Goal: Communication & Community: Share content

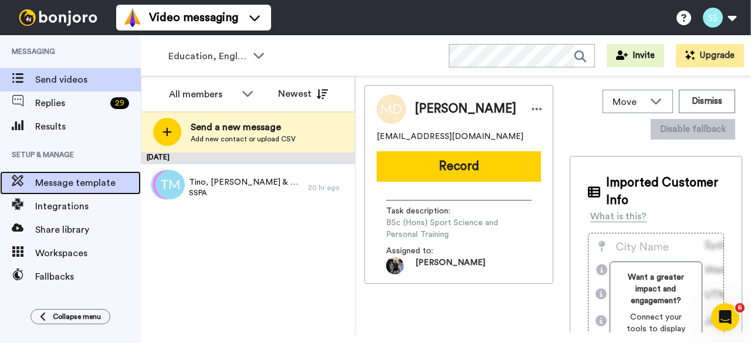
click at [61, 191] on div "Message template" at bounding box center [70, 182] width 141 height 23
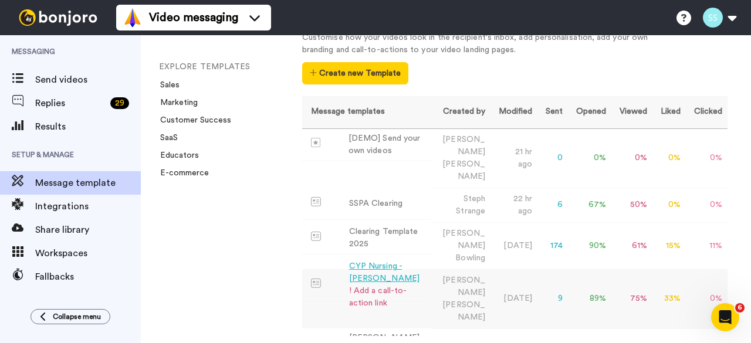
scroll to position [59, 0]
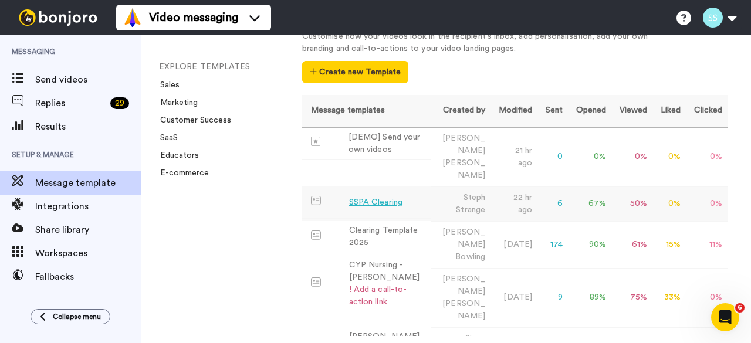
click at [380, 197] on div "SSPA Clearing" at bounding box center [375, 203] width 53 height 12
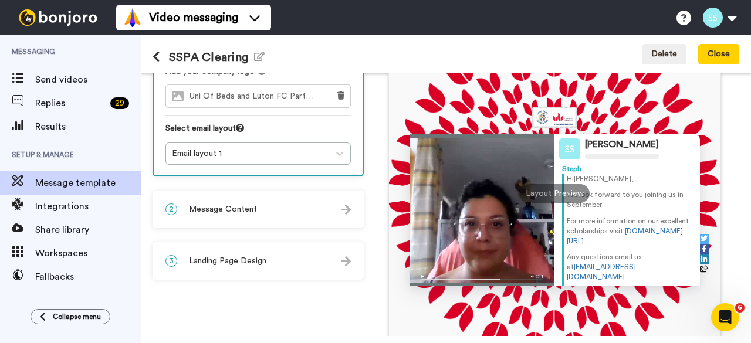
scroll to position [52, 0]
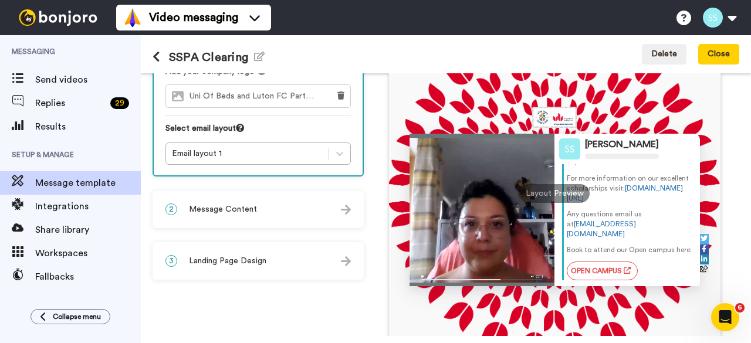
click at [49, 120] on span "Results" at bounding box center [88, 127] width 106 height 14
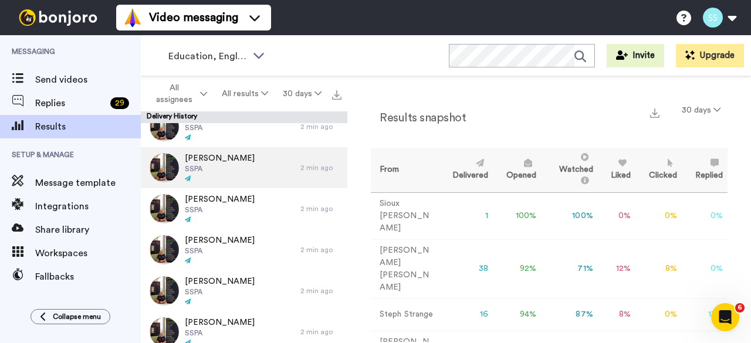
scroll to position [470, 0]
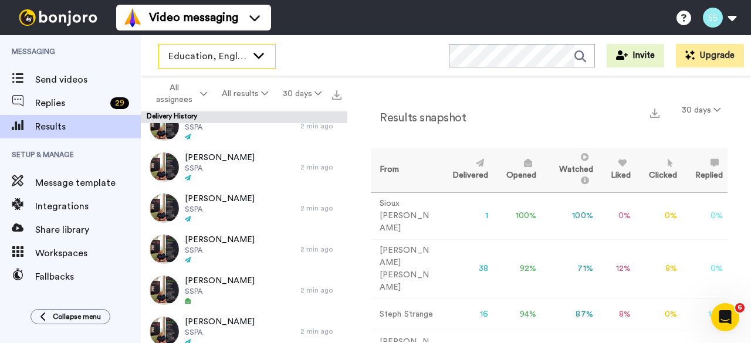
click at [235, 56] on span "Education, English & Sport 2025" at bounding box center [207, 56] width 79 height 14
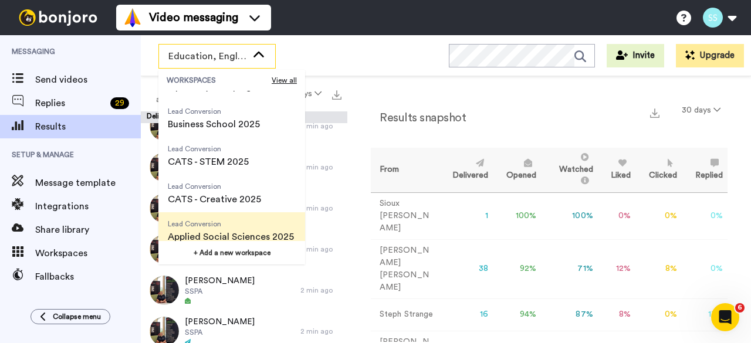
scroll to position [117, 0]
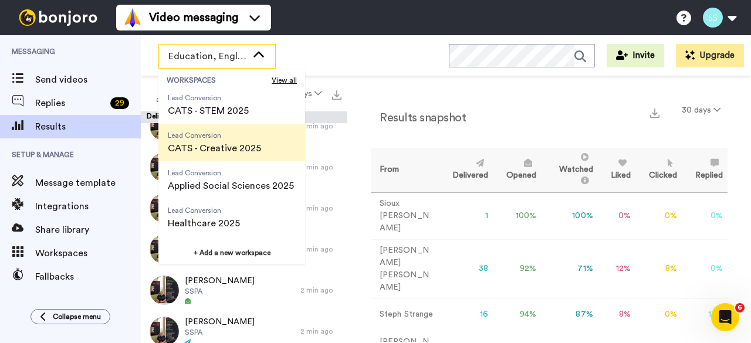
click at [204, 144] on span "CATS - Creative 2025" at bounding box center [214, 148] width 93 height 14
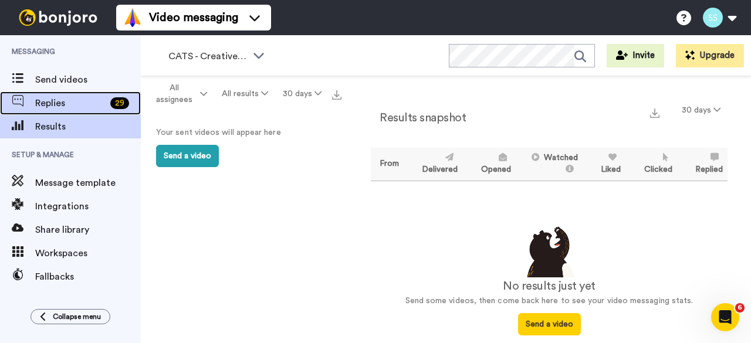
click at [60, 101] on span "Replies" at bounding box center [70, 103] width 70 height 14
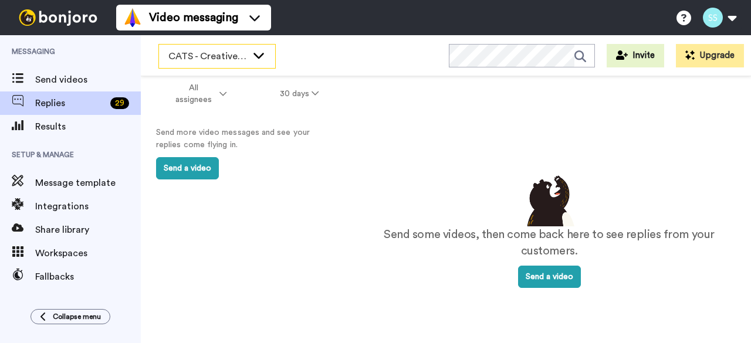
click at [238, 62] on span "CATS - Creative 2025" at bounding box center [207, 56] width 79 height 14
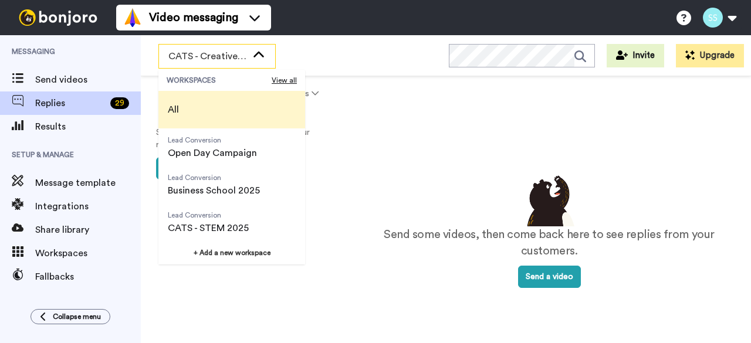
click at [193, 107] on li "All" at bounding box center [231, 110] width 147 height 38
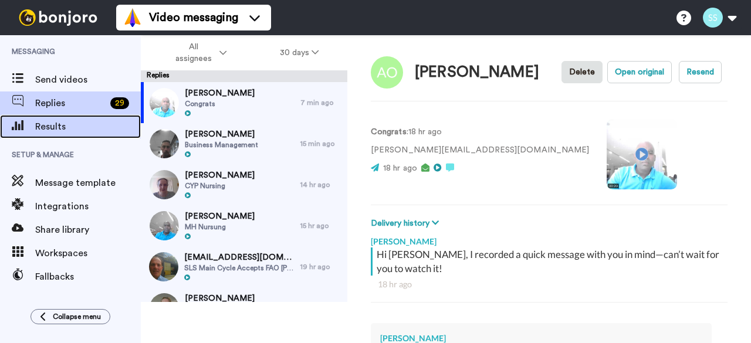
click at [31, 122] on span at bounding box center [17, 127] width 35 height 12
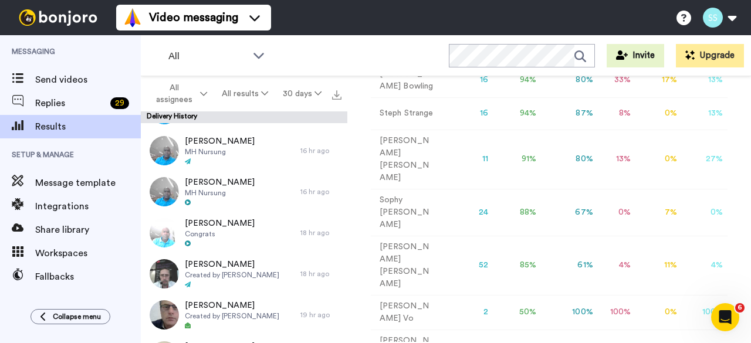
scroll to position [3889, 0]
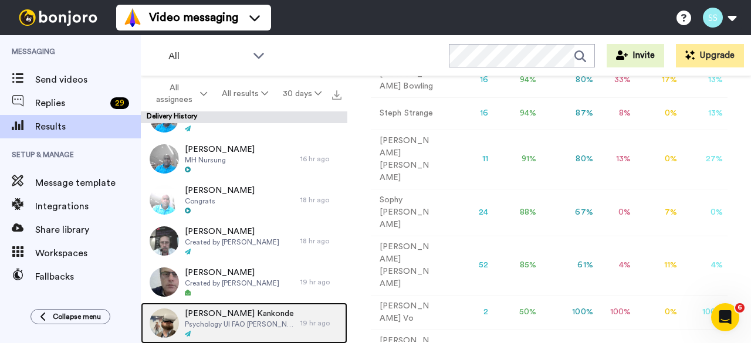
click at [177, 317] on img at bounding box center [164, 323] width 29 height 29
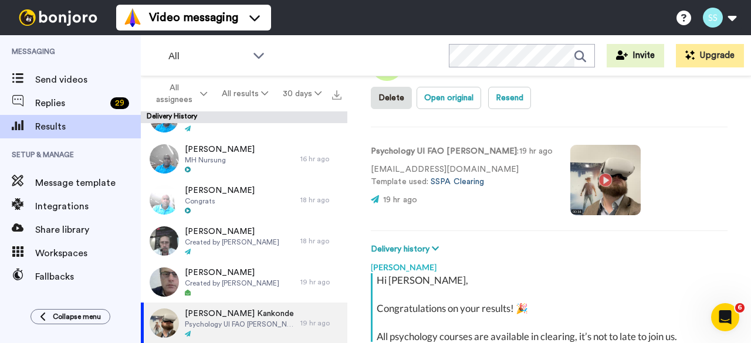
scroll to position [43, 0]
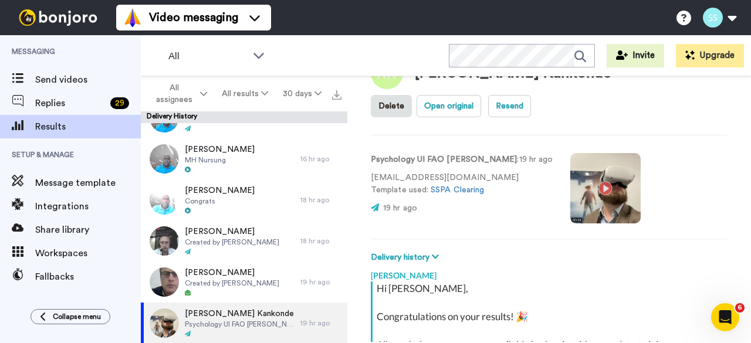
click at [571, 154] on video at bounding box center [606, 188] width 70 height 70
type textarea "x"
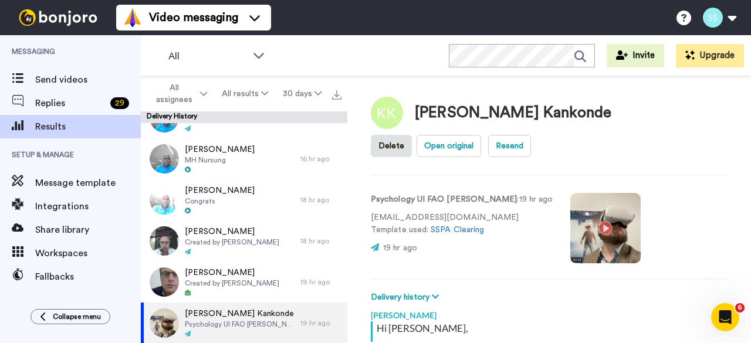
scroll to position [0, 0]
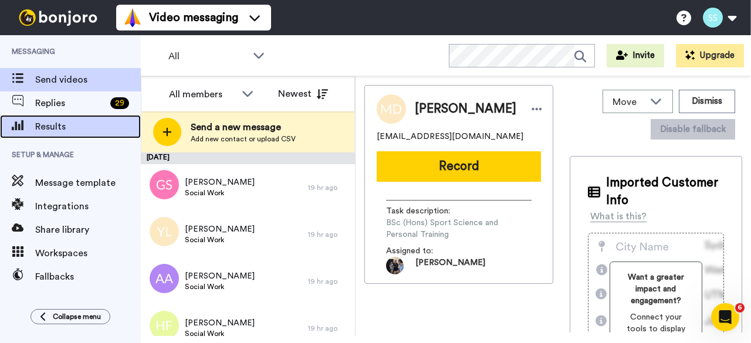
click at [43, 129] on span "Results" at bounding box center [88, 127] width 106 height 14
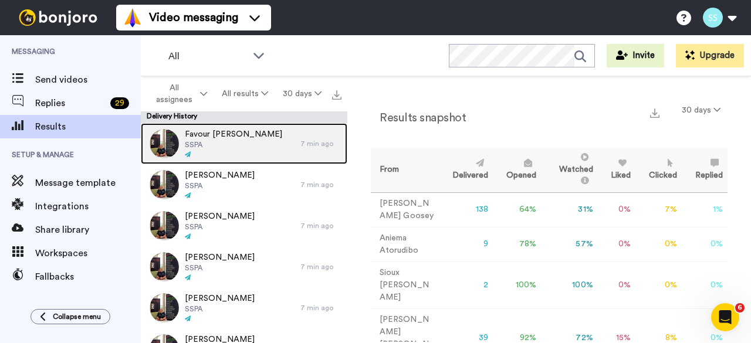
click at [169, 145] on img at bounding box center [164, 143] width 29 height 29
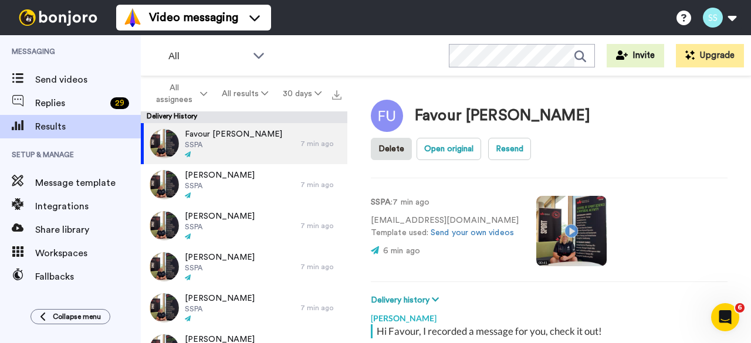
scroll to position [114, 0]
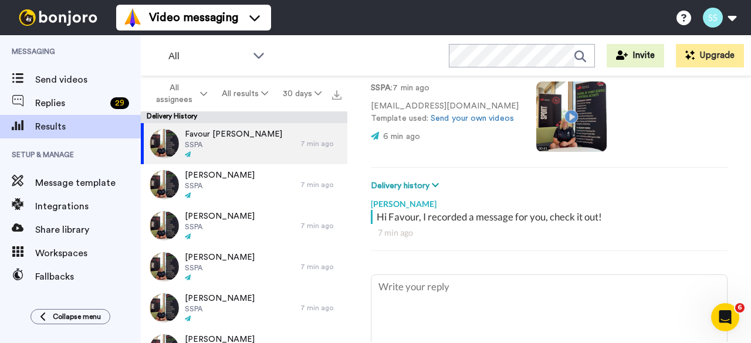
click at [566, 95] on video at bounding box center [572, 117] width 70 height 70
click at [539, 93] on video at bounding box center [572, 117] width 70 height 70
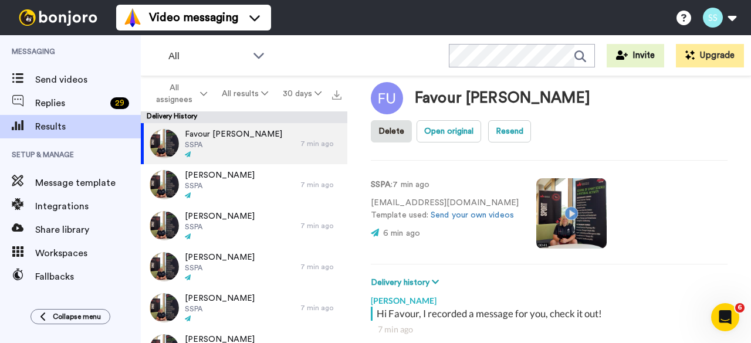
scroll to position [0, 0]
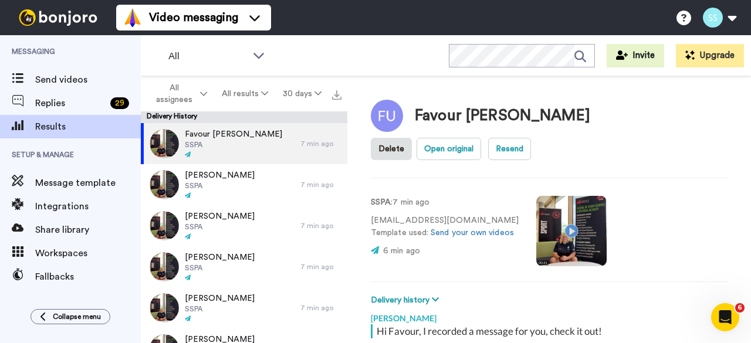
click at [569, 207] on video at bounding box center [572, 231] width 70 height 70
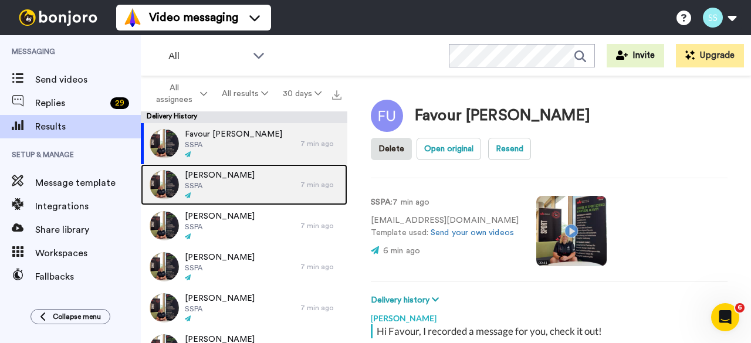
click at [225, 183] on span "SSPA" at bounding box center [220, 185] width 70 height 9
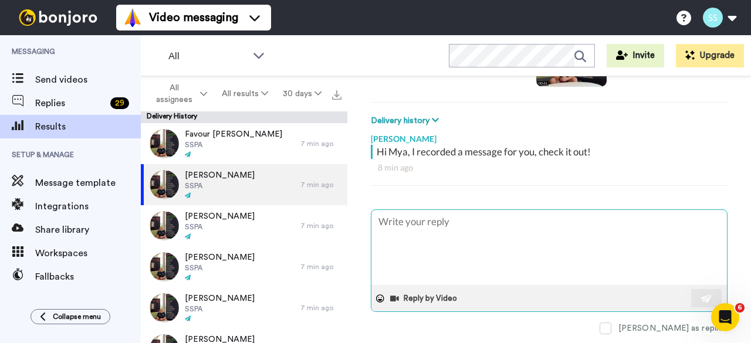
scroll to position [94, 0]
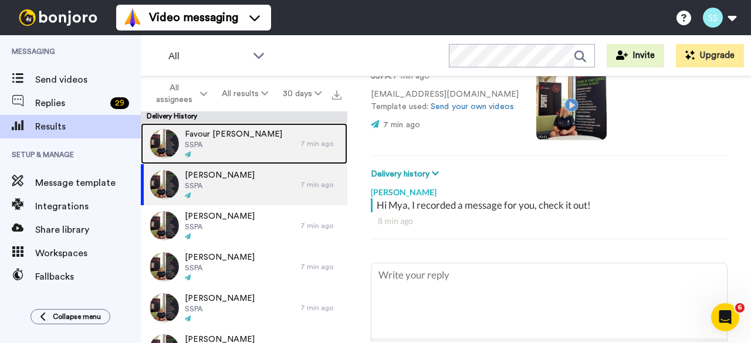
click at [211, 149] on span "SSPA" at bounding box center [233, 144] width 97 height 9
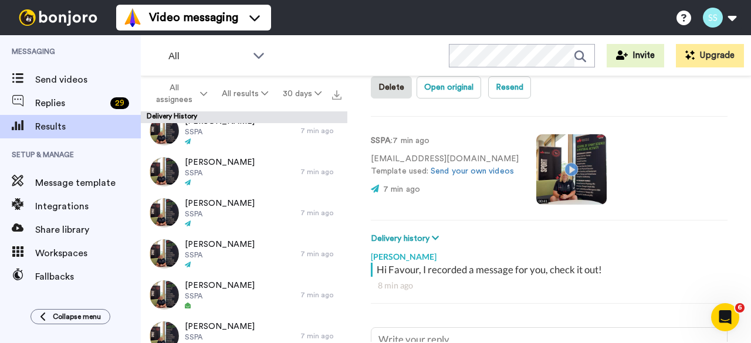
scroll to position [1834, 0]
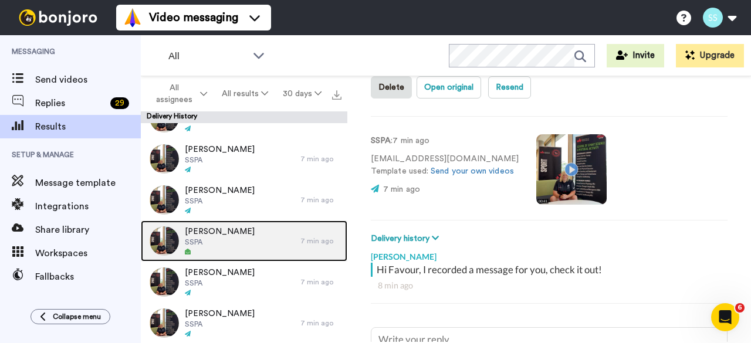
click at [188, 240] on span "SSPA" at bounding box center [220, 242] width 70 height 9
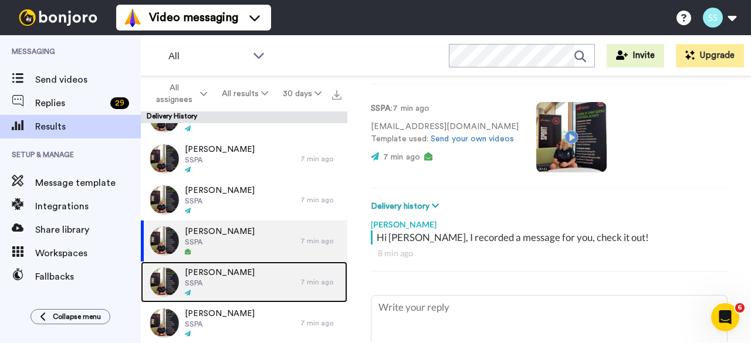
click at [202, 289] on div at bounding box center [220, 293] width 70 height 8
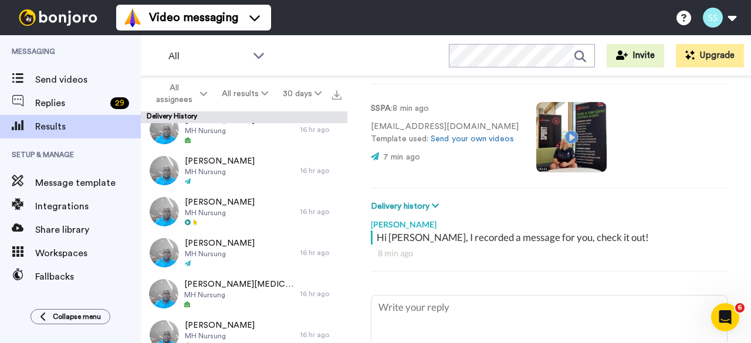
scroll to position [3008, 0]
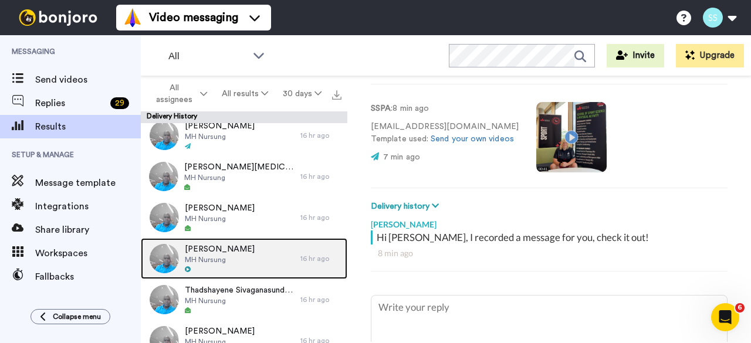
click at [209, 247] on span "Mary Gathoni" at bounding box center [220, 250] width 70 height 12
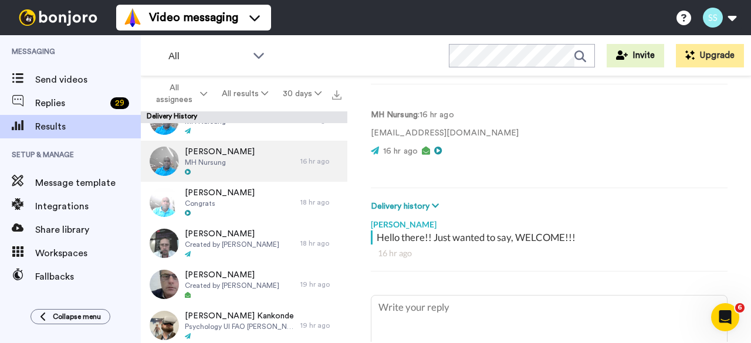
scroll to position [3889, 0]
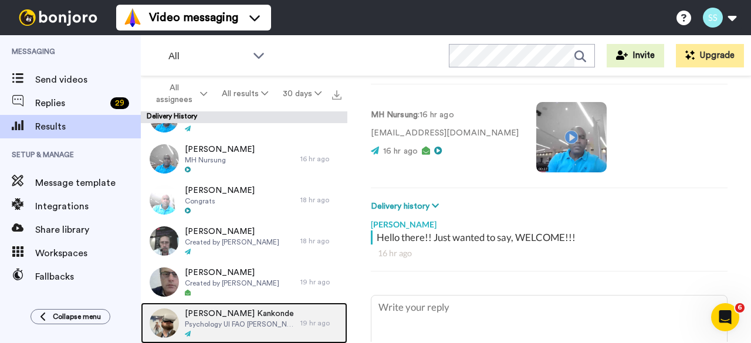
click at [227, 304] on div "Krystal Kankonde Psychology UI FAO Ashley" at bounding box center [221, 323] width 160 height 41
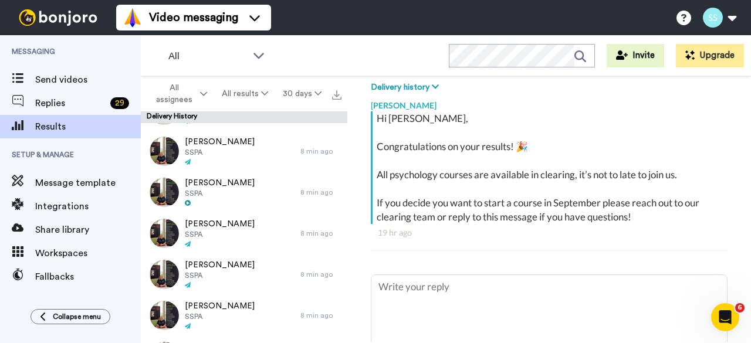
scroll to position [2304, 0]
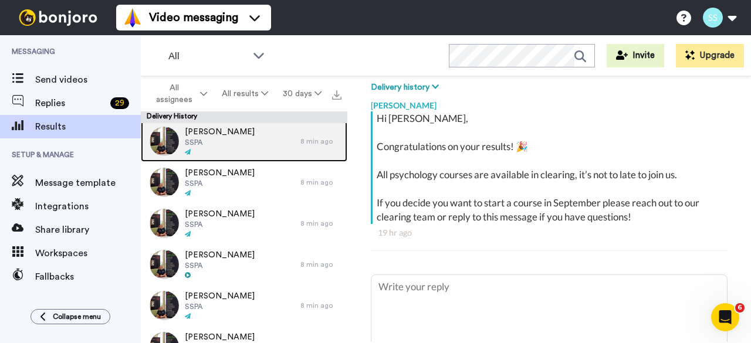
click at [205, 136] on span "Charlie Marsh" at bounding box center [220, 132] width 70 height 12
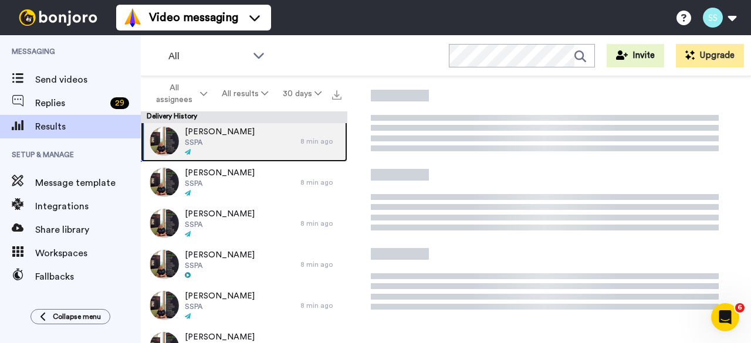
scroll to position [72, 0]
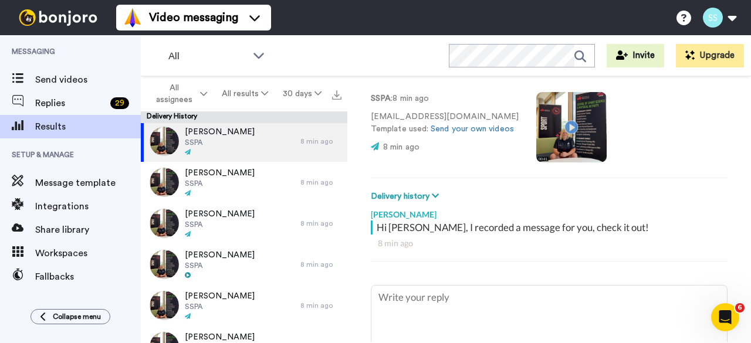
type textarea "x"
drag, startPoint x: 569, startPoint y: 124, endPoint x: 167, endPoint y: 53, distance: 408.2
click at [167, 53] on div "All" at bounding box center [217, 56] width 116 height 23
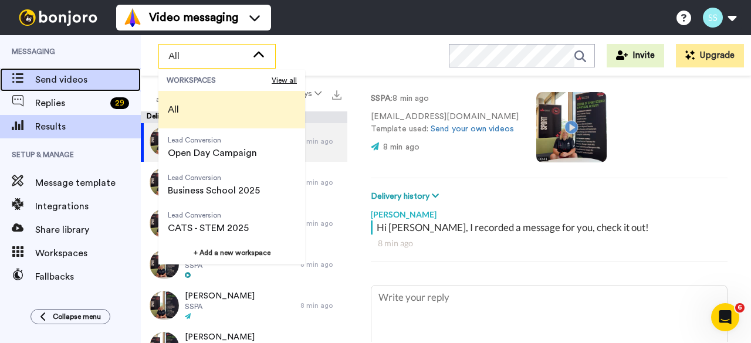
click at [76, 75] on span "Send videos" at bounding box center [88, 80] width 106 height 14
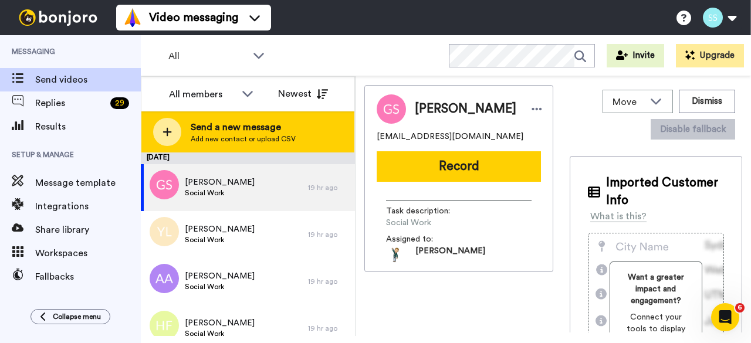
click at [164, 125] on div at bounding box center [167, 132] width 28 height 28
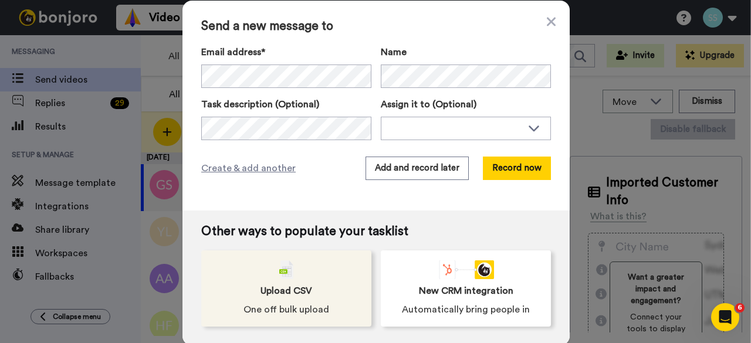
click at [282, 286] on span "Upload CSV" at bounding box center [287, 291] width 52 height 14
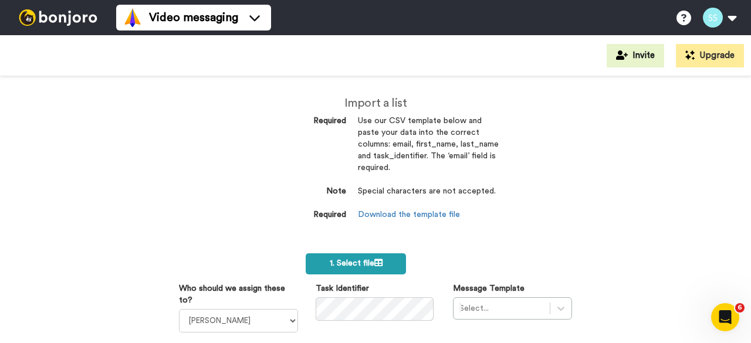
click at [360, 269] on label "1. Select file" at bounding box center [356, 264] width 100 height 21
click at [380, 266] on label "1. Select file" at bounding box center [356, 264] width 100 height 21
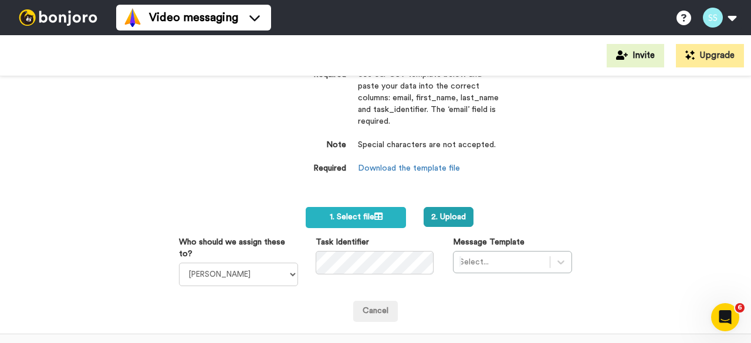
scroll to position [108, 0]
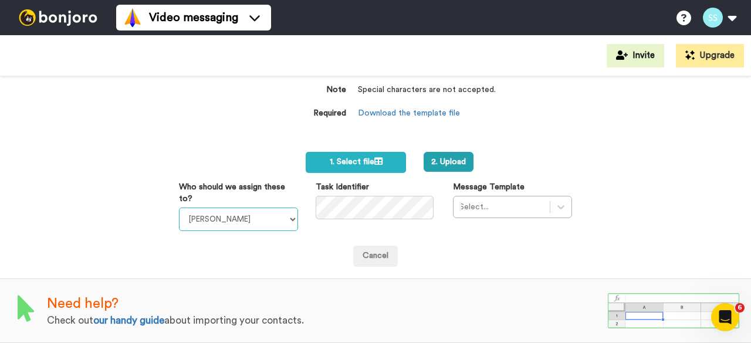
click at [258, 212] on select "Sandra Roper Cara Marie Burgess Joseph Adonu Teresa Bennett Dr Prasad Sreenivas…" at bounding box center [238, 219] width 119 height 23
click at [179, 208] on select "Sandra Roper Cara Marie Burgess Joseph Adonu Teresa Bennett Dr Prasad Sreenivas…" at bounding box center [238, 219] width 119 height 23
drag, startPoint x: 294, startPoint y: 211, endPoint x: 286, endPoint y: 211, distance: 7.0
click at [294, 211] on select "Sandra Roper Cara Marie Burgess Joseph Adonu Teresa Bennett Dr Prasad Sreenivas…" at bounding box center [238, 219] width 119 height 23
select select "bc896c2e-f6e6-476a-92e1-908d16085ca5"
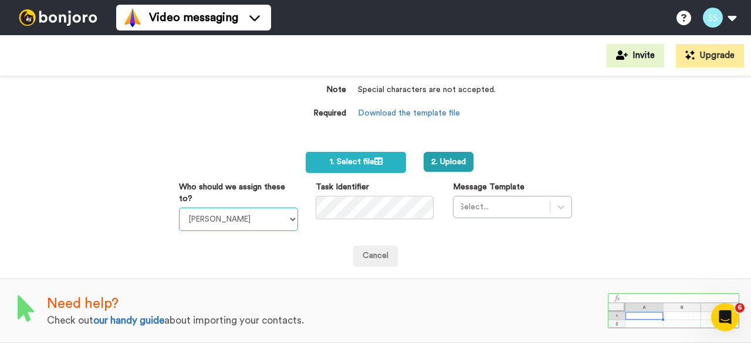
click at [179, 208] on select "Sandra Roper Cara Marie Burgess Joseph Adonu Teresa Bennett Dr Prasad Sreenivas…" at bounding box center [238, 219] width 119 height 23
click at [464, 202] on div "Select..." at bounding box center [512, 207] width 119 height 22
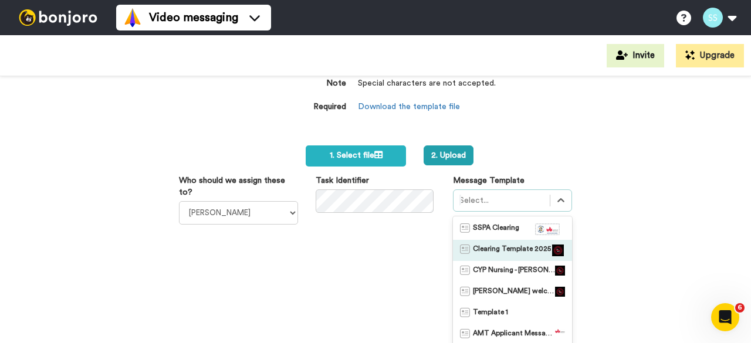
scroll to position [161, 0]
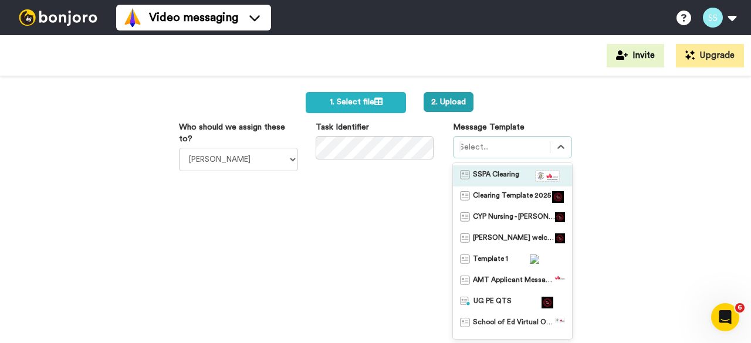
click at [473, 171] on span "SSPA Clearing" at bounding box center [496, 176] width 46 height 12
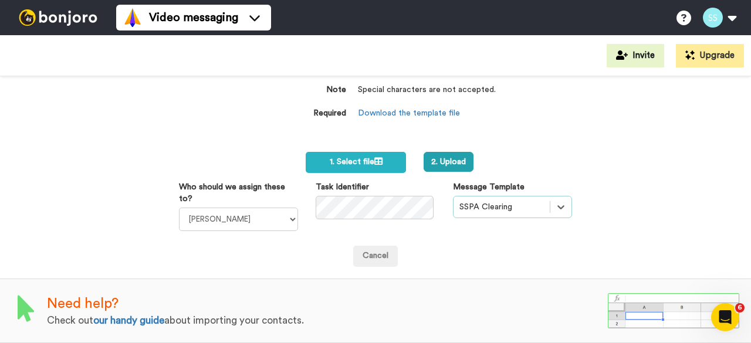
scroll to position [108, 0]
click at [457, 154] on button "2. Upload" at bounding box center [449, 162] width 50 height 20
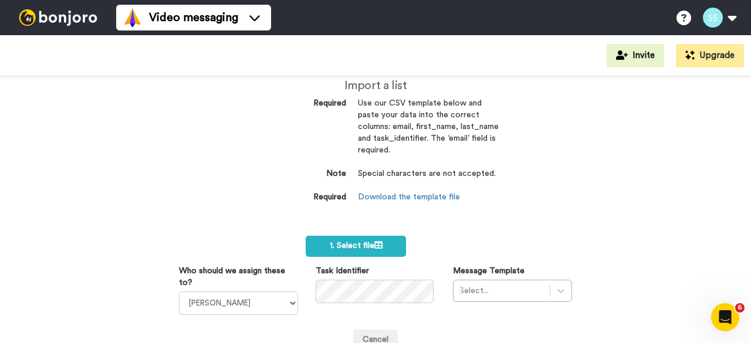
scroll to position [14, 0]
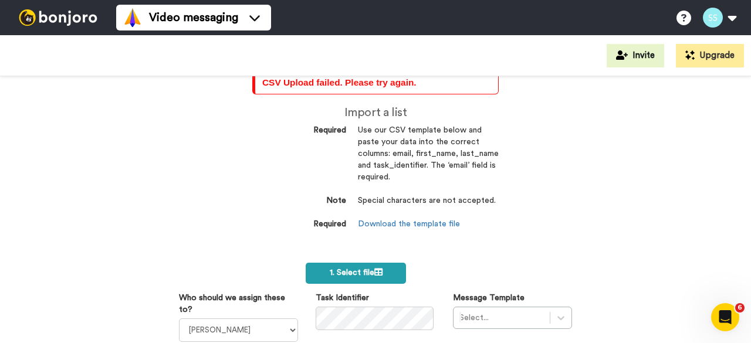
click at [378, 268] on label "1. Select file" at bounding box center [356, 273] width 100 height 21
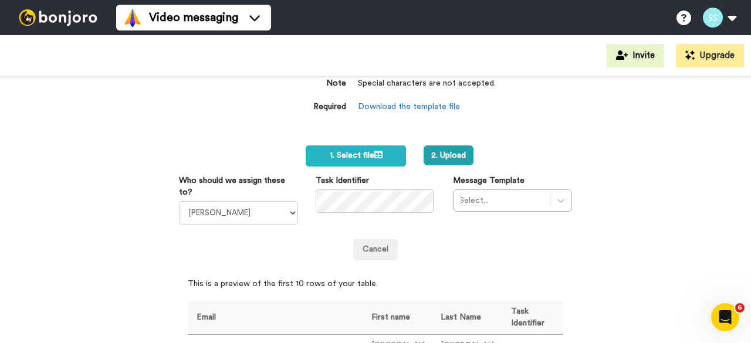
scroll to position [190, 0]
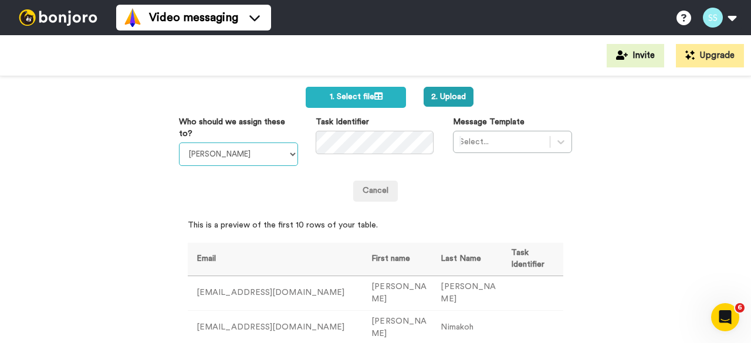
click at [222, 151] on select "Sandra Roper Cara Marie Burgess Joseph Adonu Teresa Bennett Dr Prasad Sreenivas…" at bounding box center [238, 154] width 119 height 23
select select "bc896c2e-f6e6-476a-92e1-908d16085ca5"
click at [179, 143] on select "Sandra Roper Cara Marie Burgess Joseph Adonu Teresa Bennett Dr Prasad Sreenivas…" at bounding box center [238, 154] width 119 height 23
click at [483, 137] on div at bounding box center [502, 142] width 85 height 14
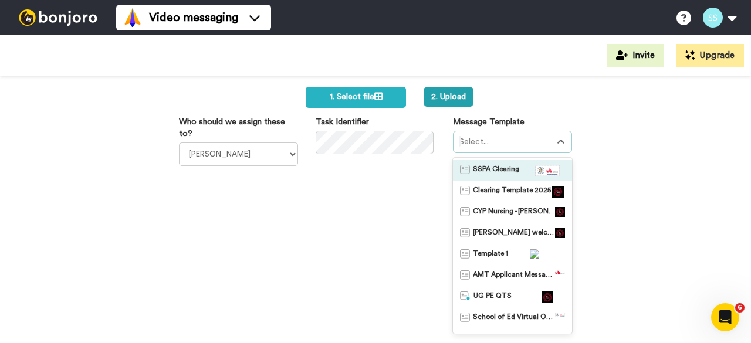
click at [482, 165] on span "SSPA Clearing" at bounding box center [496, 171] width 46 height 12
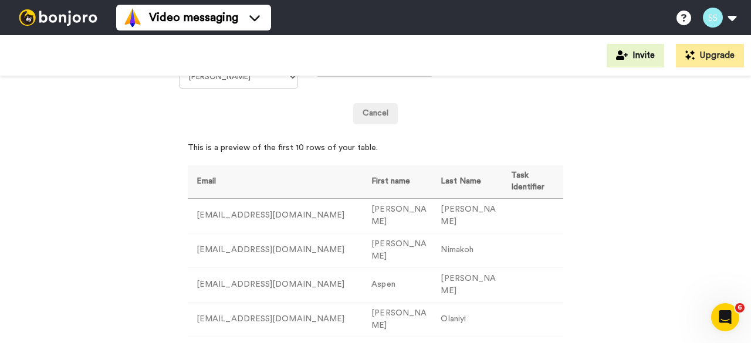
scroll to position [187, 0]
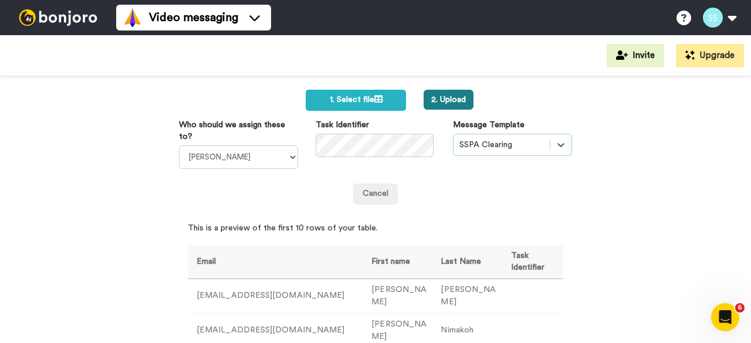
click at [439, 99] on button "2. Upload" at bounding box center [449, 100] width 50 height 20
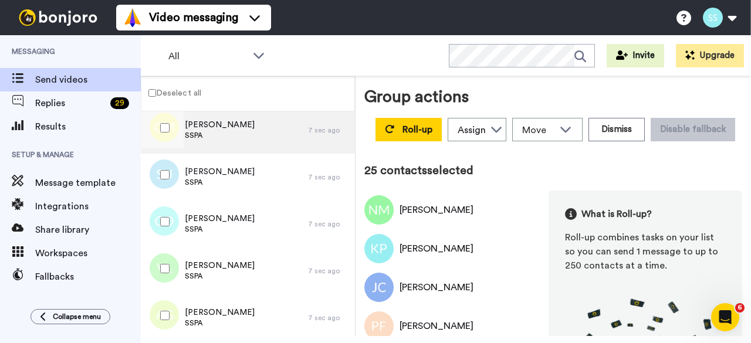
scroll to position [960, 0]
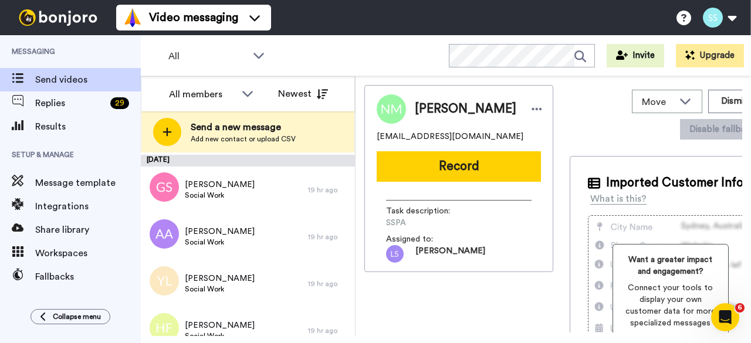
scroll to position [3361, 0]
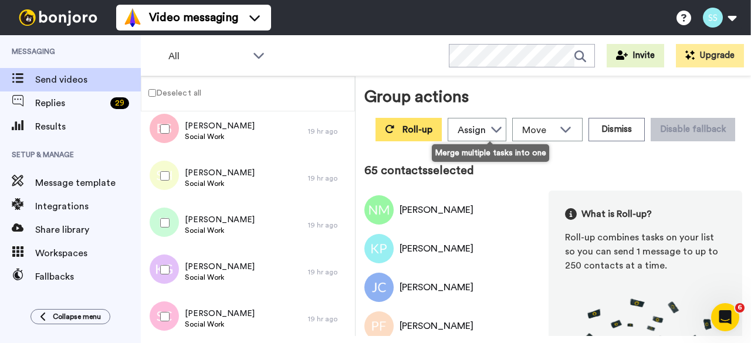
click at [394, 126] on icon at bounding box center [389, 128] width 9 height 9
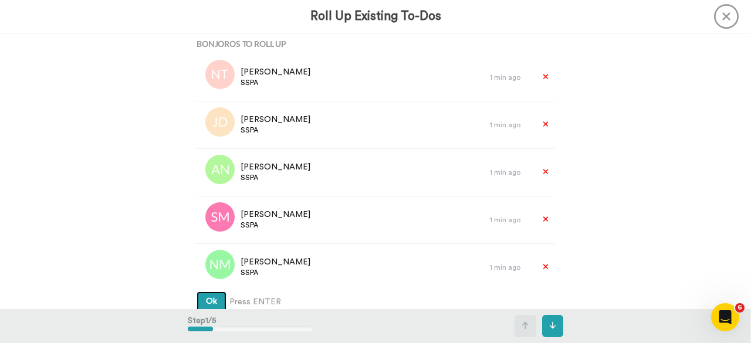
click at [206, 302] on span "Ok" at bounding box center [211, 302] width 11 height 8
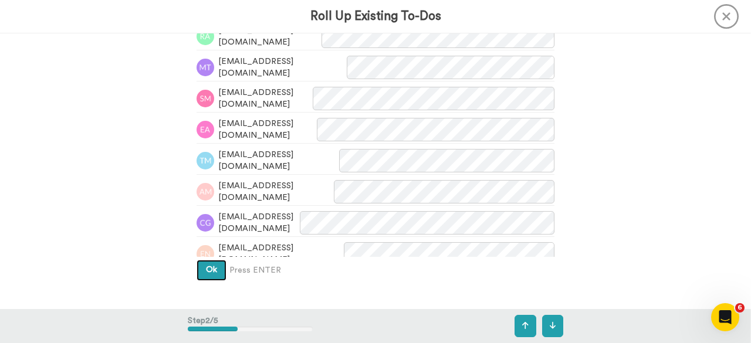
click at [210, 271] on span "Ok" at bounding box center [211, 270] width 11 height 8
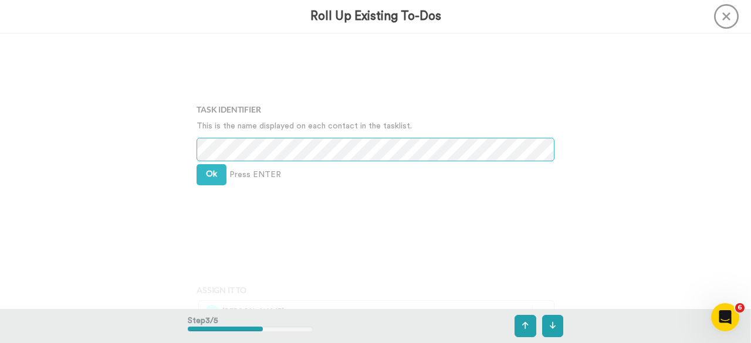
scroll to position [625, 0]
click at [211, 174] on span "Ok" at bounding box center [211, 174] width 11 height 8
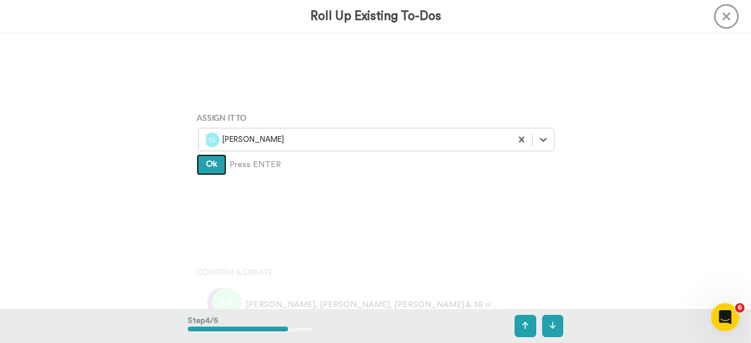
click at [211, 163] on span "Ok" at bounding box center [211, 164] width 11 height 8
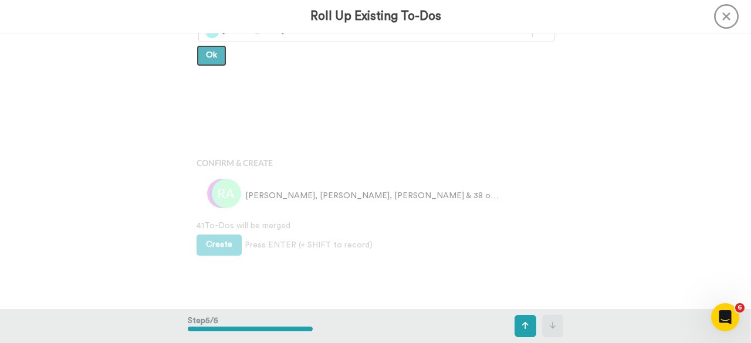
scroll to position [916, 0]
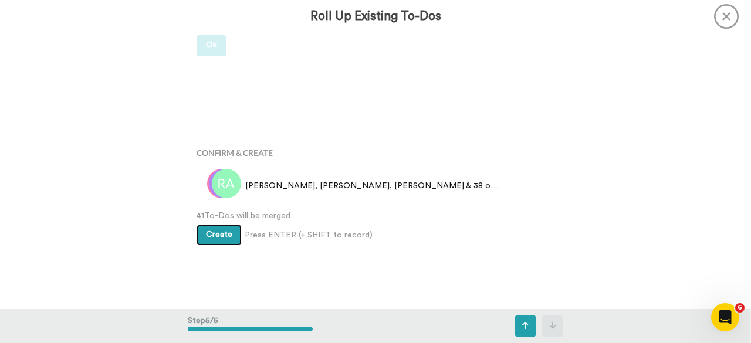
click at [219, 235] on span "Create" at bounding box center [219, 235] width 26 height 8
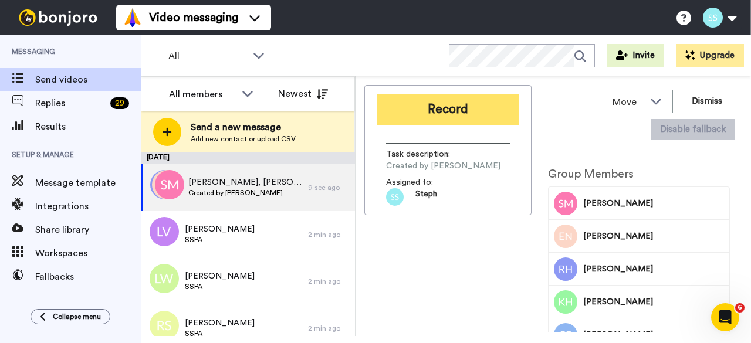
click at [451, 114] on button "Record" at bounding box center [448, 110] width 143 height 31
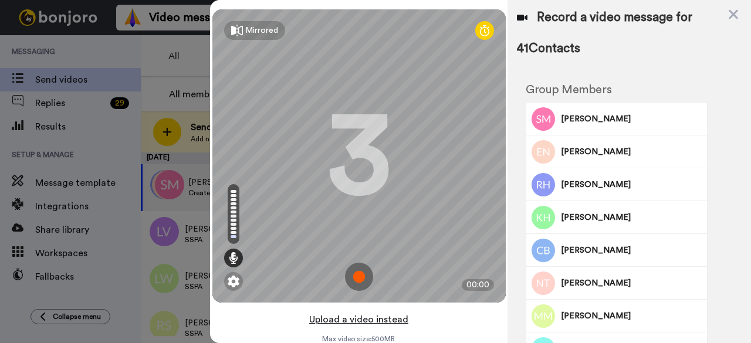
click at [362, 322] on button "Upload a video instead" at bounding box center [359, 319] width 106 height 15
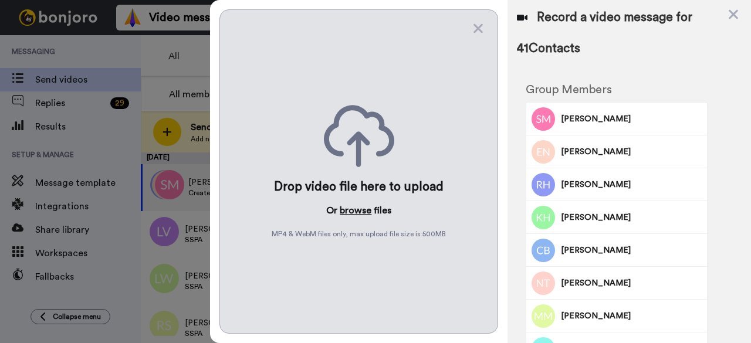
click at [356, 205] on button "browse" at bounding box center [356, 211] width 32 height 14
click at [49, 104] on div at bounding box center [375, 171] width 751 height 343
click at [477, 33] on icon at bounding box center [479, 28] width 12 height 15
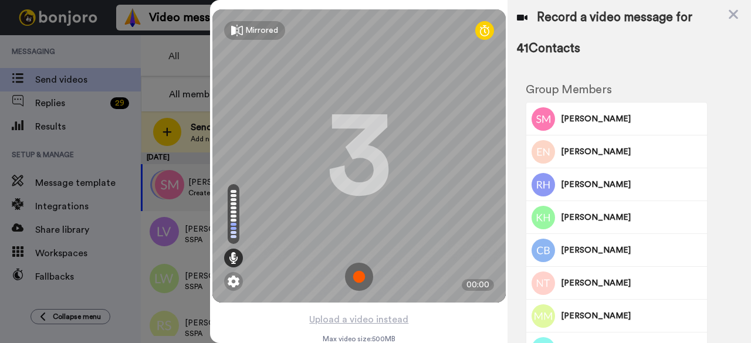
click at [151, 49] on div at bounding box center [375, 171] width 751 height 343
click at [738, 12] on icon at bounding box center [734, 14] width 12 height 15
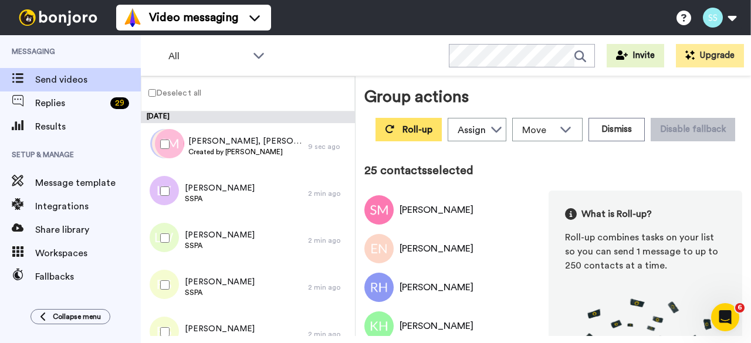
click at [442, 120] on button "Roll-up" at bounding box center [409, 129] width 66 height 23
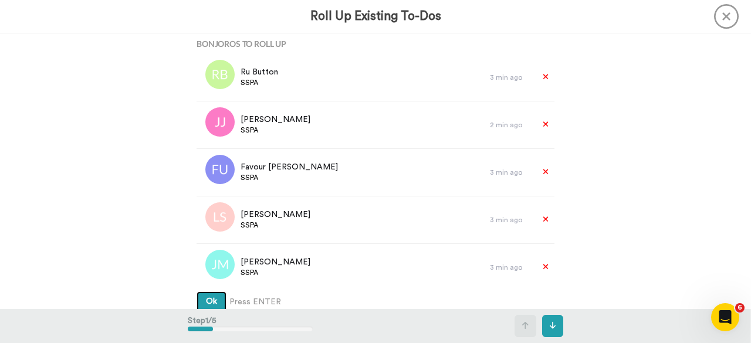
click at [217, 301] on button "Ok" at bounding box center [212, 302] width 30 height 21
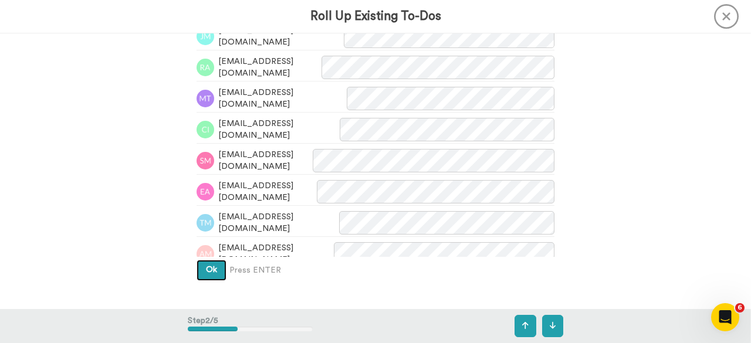
click at [211, 274] on span "Ok" at bounding box center [211, 270] width 11 height 8
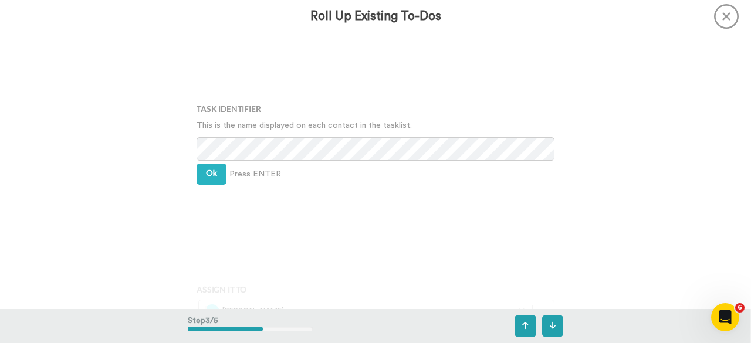
click at [210, 163] on div "Task Identifier This is the name displayed on each contact in the tasklist. Ok …" at bounding box center [376, 171] width 376 height 172
click at [213, 171] on span "Ok" at bounding box center [211, 174] width 11 height 8
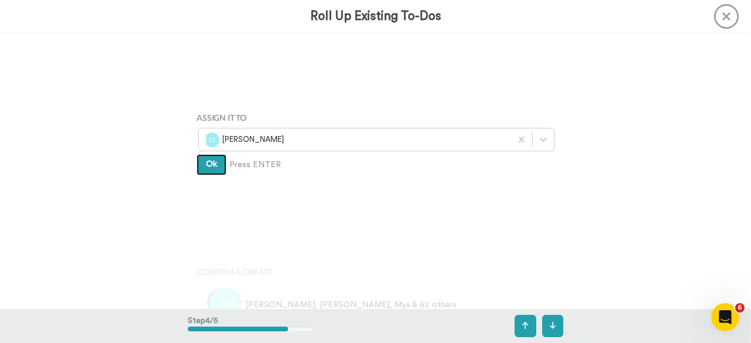
click at [213, 171] on button "Ok" at bounding box center [212, 164] width 30 height 21
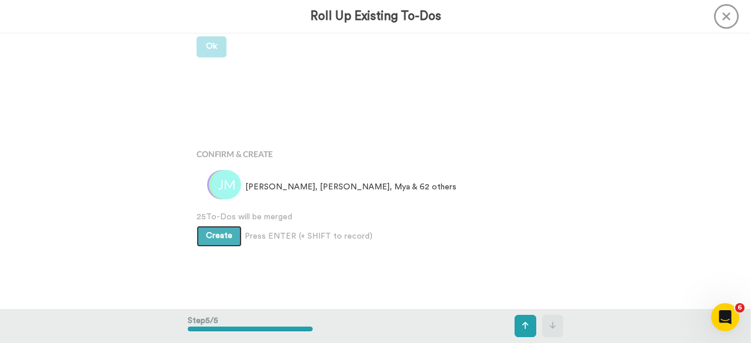
scroll to position [916, 0]
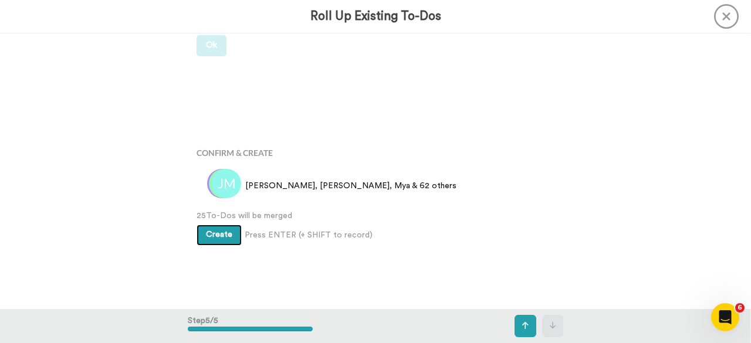
click at [218, 236] on span "Create" at bounding box center [219, 235] width 26 height 8
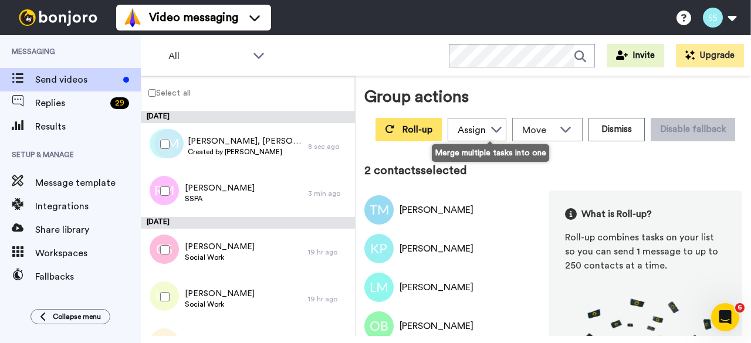
click at [442, 123] on button "Roll-up" at bounding box center [409, 129] width 66 height 23
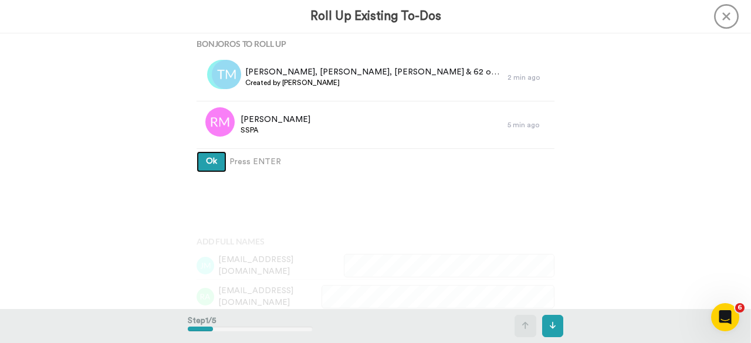
click at [218, 167] on button "Ok" at bounding box center [212, 161] width 30 height 21
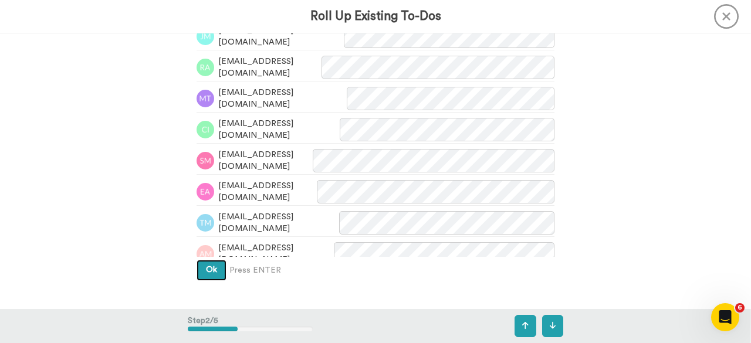
click at [201, 273] on button "Ok" at bounding box center [212, 270] width 30 height 21
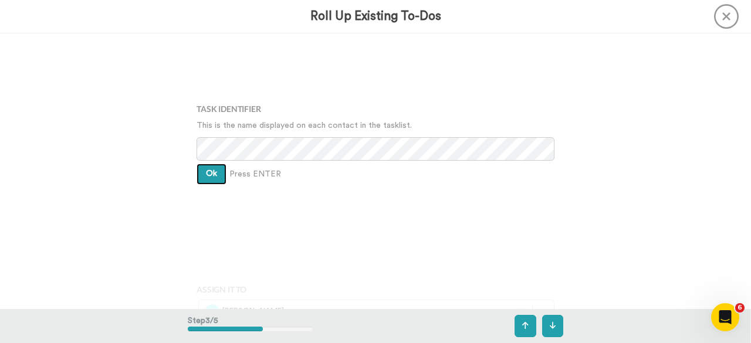
click at [197, 171] on button "Ok" at bounding box center [212, 174] width 30 height 21
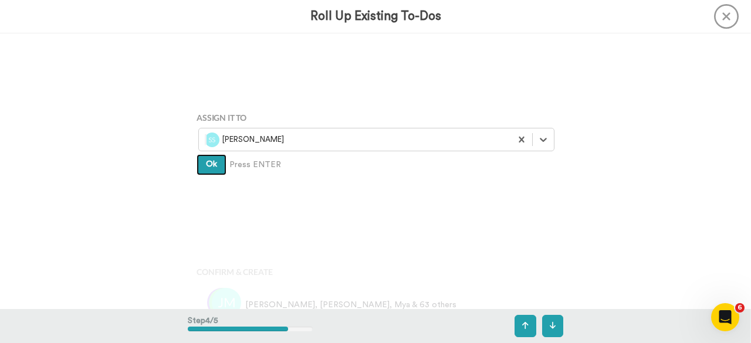
click at [212, 166] on span "Ok" at bounding box center [211, 164] width 11 height 8
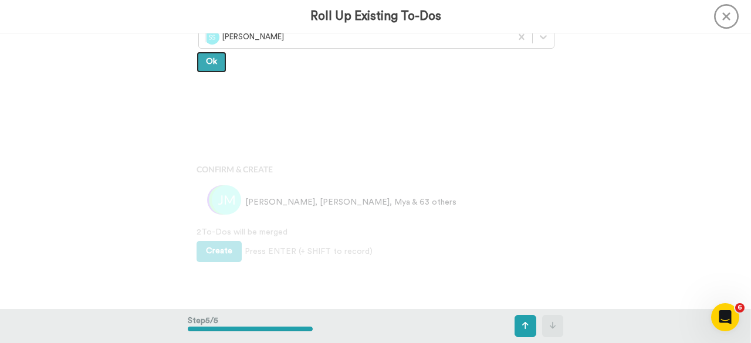
scroll to position [775, 0]
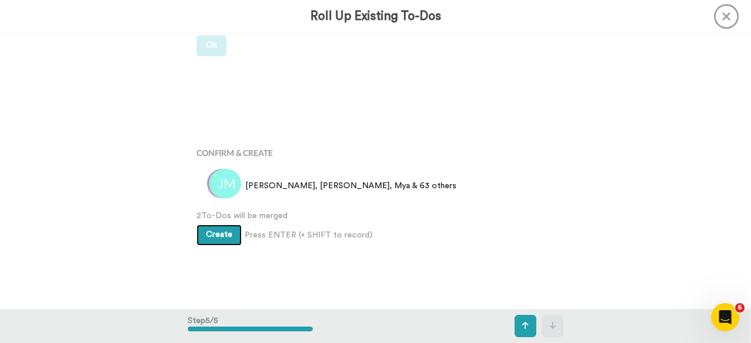
click at [233, 239] on button "Create" at bounding box center [219, 235] width 45 height 21
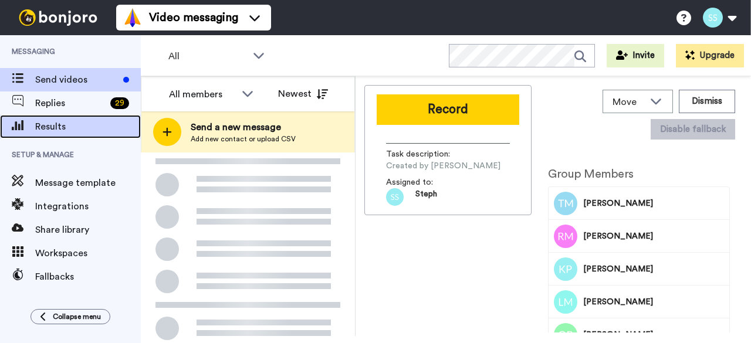
click at [42, 122] on span "Results" at bounding box center [88, 127] width 106 height 14
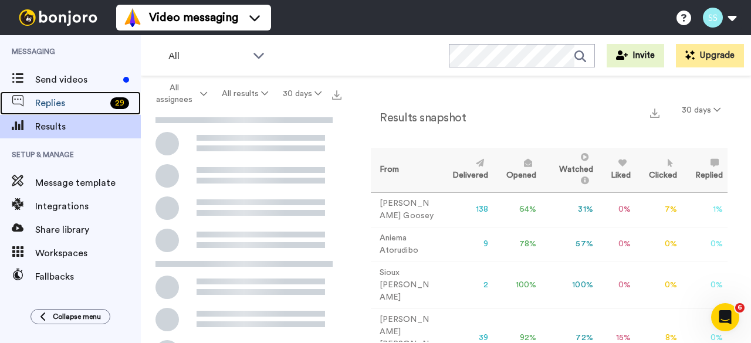
click at [45, 106] on span "Replies" at bounding box center [70, 103] width 70 height 14
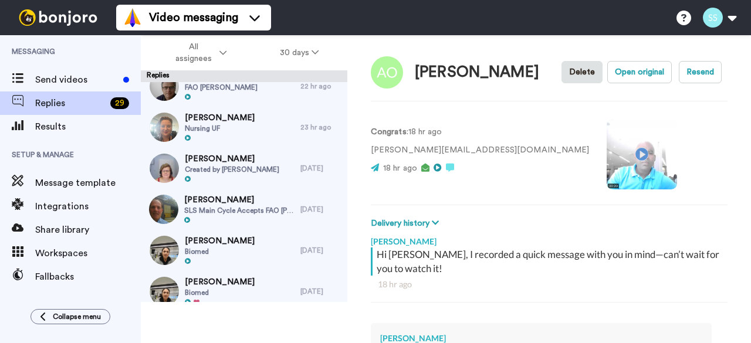
scroll to position [470, 0]
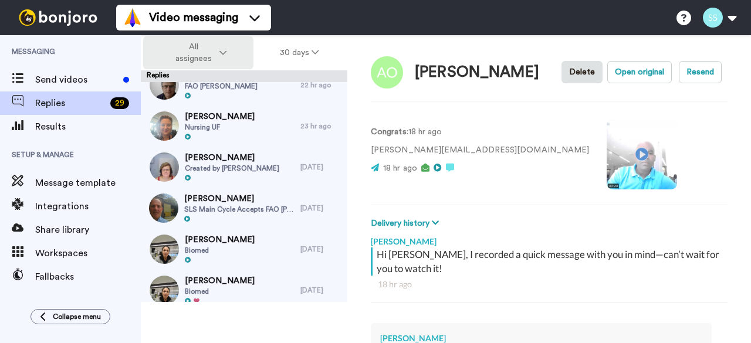
click at [181, 45] on span "All assignees" at bounding box center [194, 52] width 48 height 23
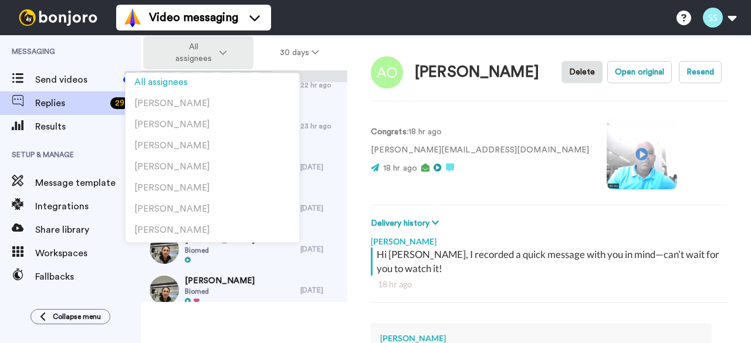
click at [186, 51] on span "All assignees" at bounding box center [194, 52] width 48 height 23
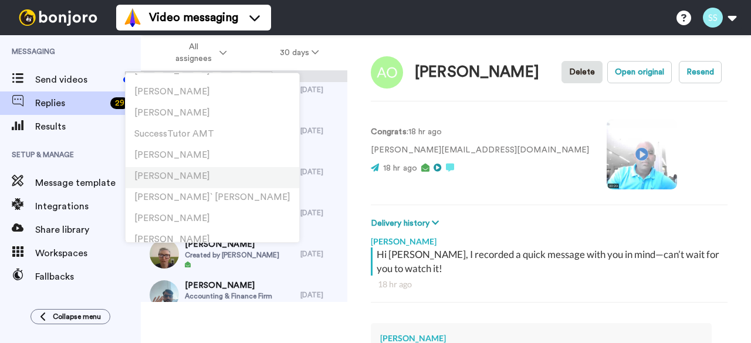
scroll to position [384, 0]
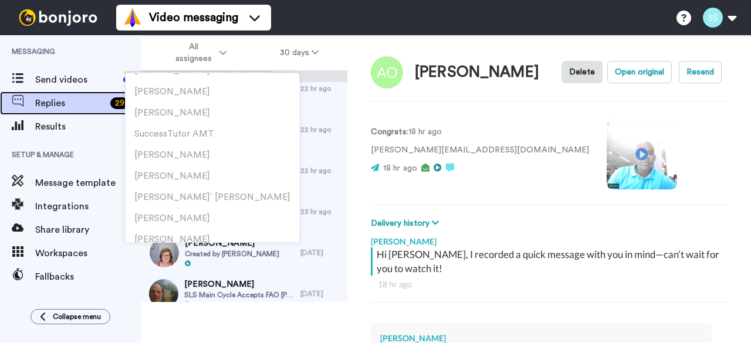
click at [58, 105] on span "Replies" at bounding box center [70, 103] width 70 height 14
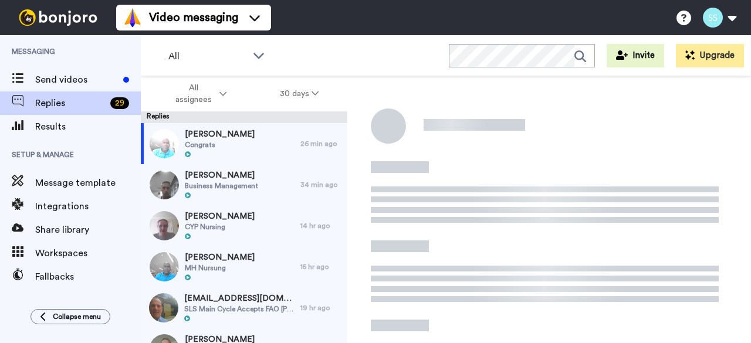
scroll to position [41, 0]
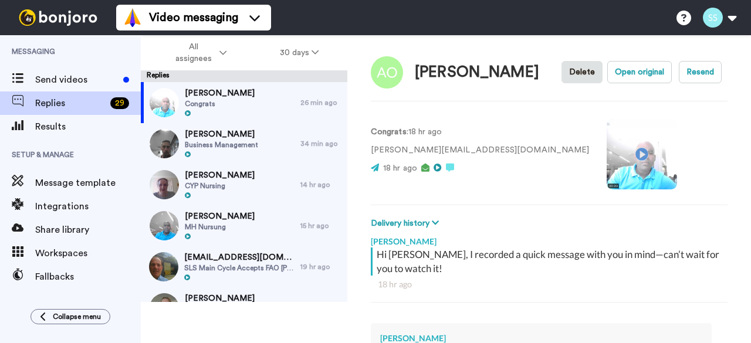
type textarea "x"
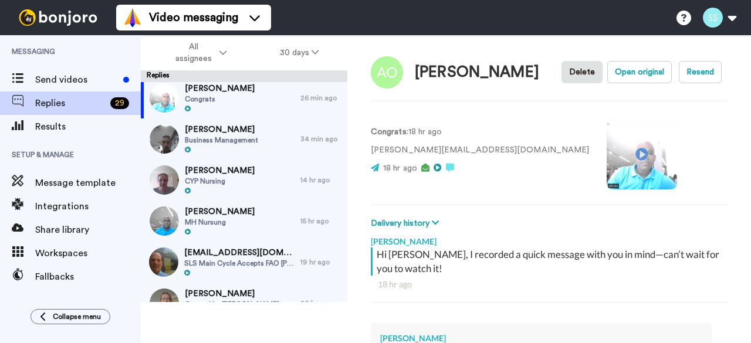
scroll to position [0, 0]
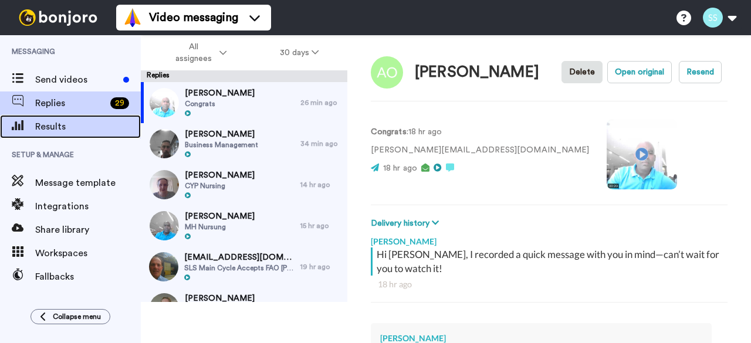
click at [56, 127] on span "Results" at bounding box center [88, 127] width 106 height 14
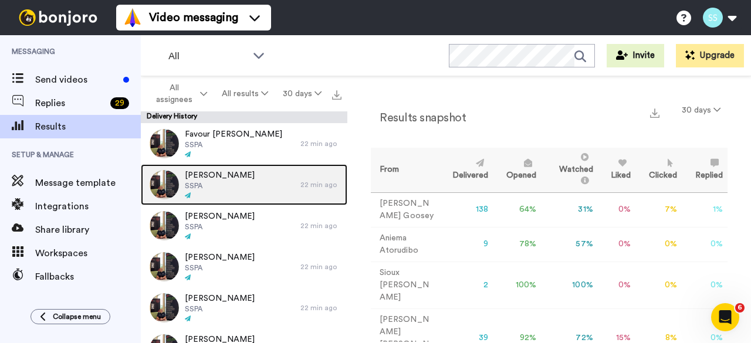
click at [165, 182] on img at bounding box center [164, 184] width 29 height 29
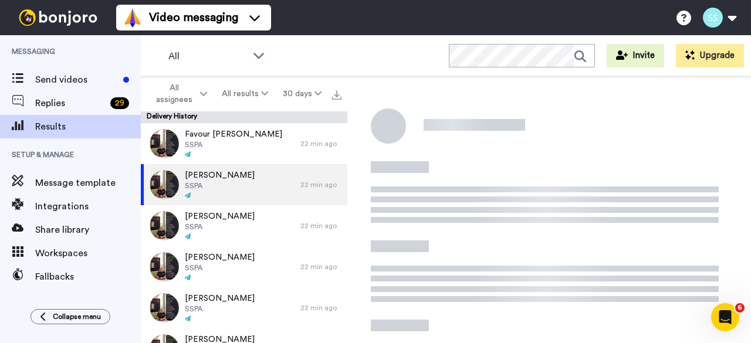
scroll to position [147, 0]
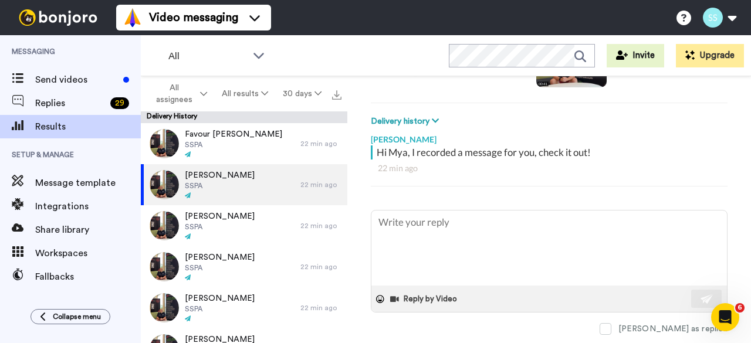
type textarea "x"
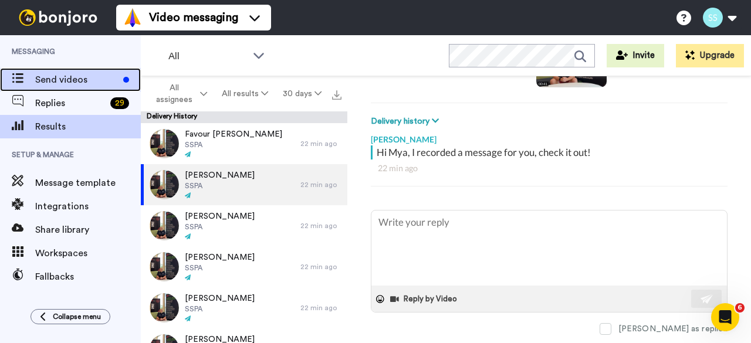
click at [52, 81] on span "Send videos" at bounding box center [76, 80] width 83 height 14
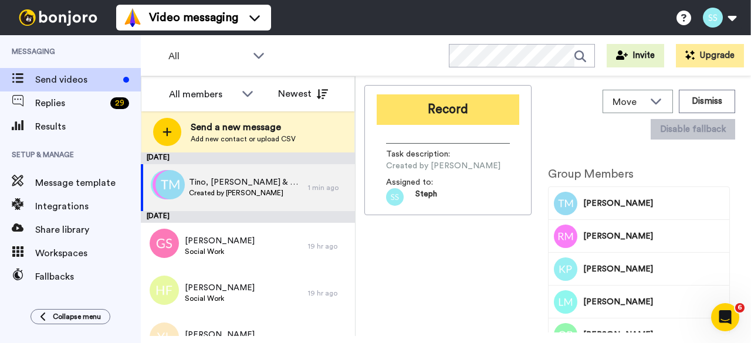
click at [423, 112] on button "Record" at bounding box center [448, 110] width 143 height 31
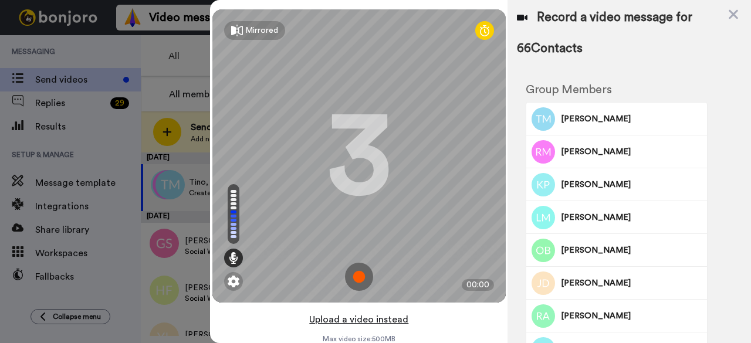
click at [360, 322] on button "Upload a video instead" at bounding box center [359, 319] width 106 height 15
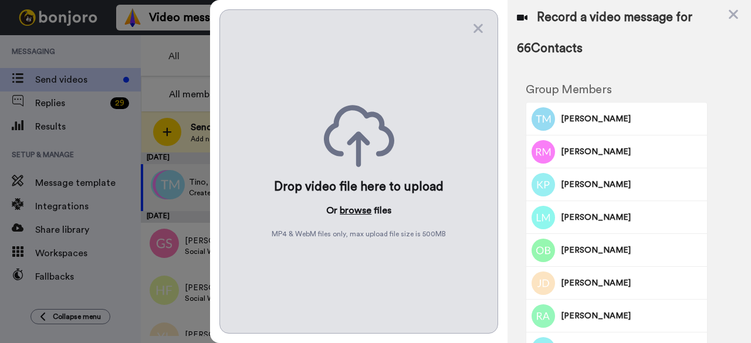
click at [362, 204] on button "browse" at bounding box center [356, 211] width 32 height 14
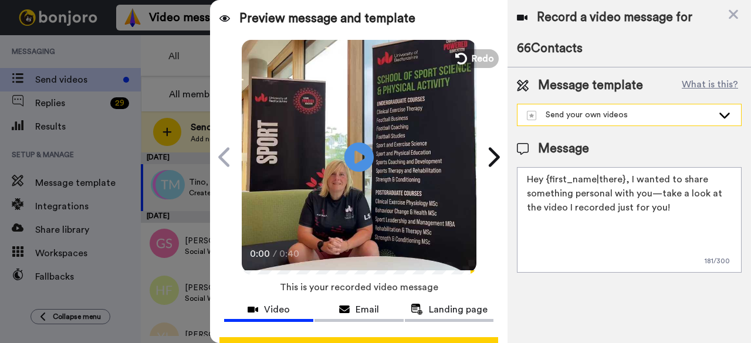
click at [584, 118] on div "Send your own videos" at bounding box center [620, 115] width 186 height 12
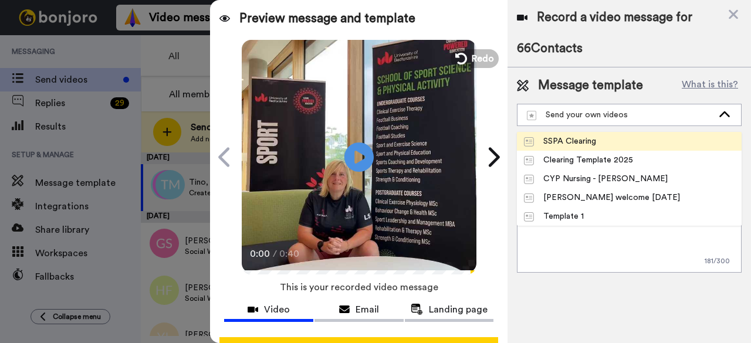
click at [575, 141] on div "SSPA Clearing" at bounding box center [560, 142] width 72 height 12
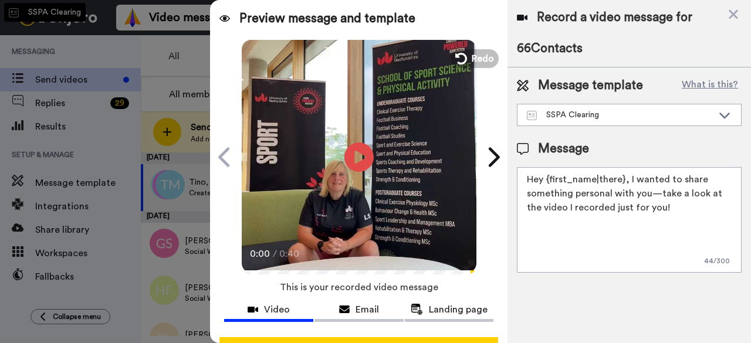
type textarea "Hi {first_name|there}, We look forward to you joining us in September For more …"
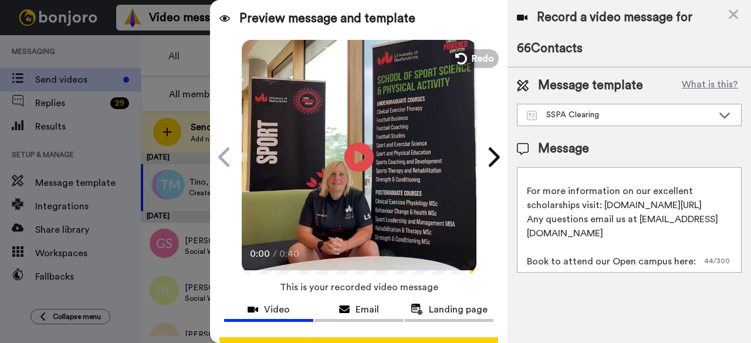
scroll to position [59, 0]
click at [645, 309] on div "Record a video message for 66 Contacts Message template What is this? SSPA Clea…" at bounding box center [630, 171] width 244 height 343
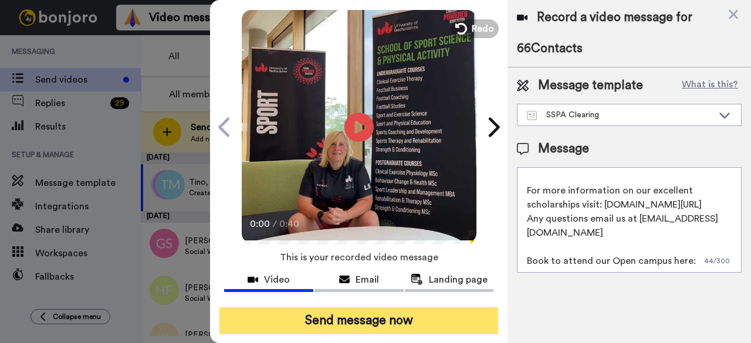
scroll to position [45, 0]
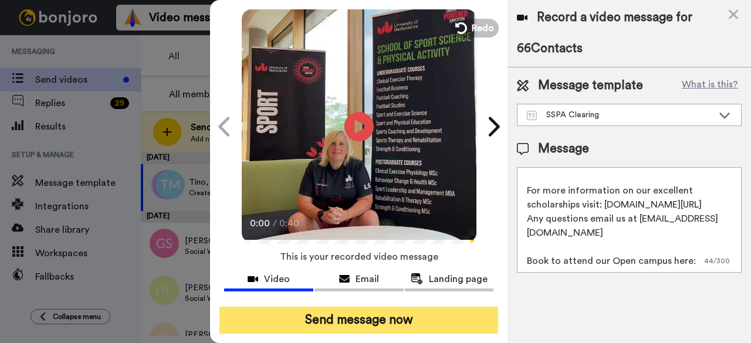
click at [409, 307] on button "Send message now" at bounding box center [359, 320] width 279 height 27
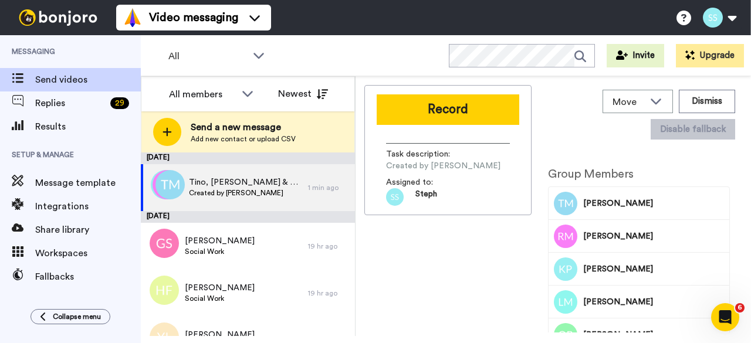
scroll to position [0, 0]
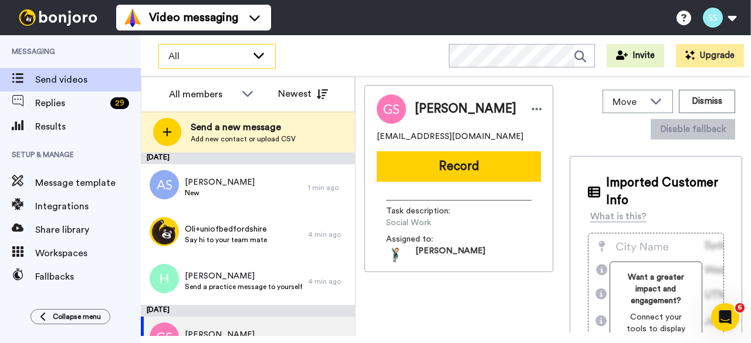
click at [182, 49] on span "All" at bounding box center [207, 56] width 79 height 14
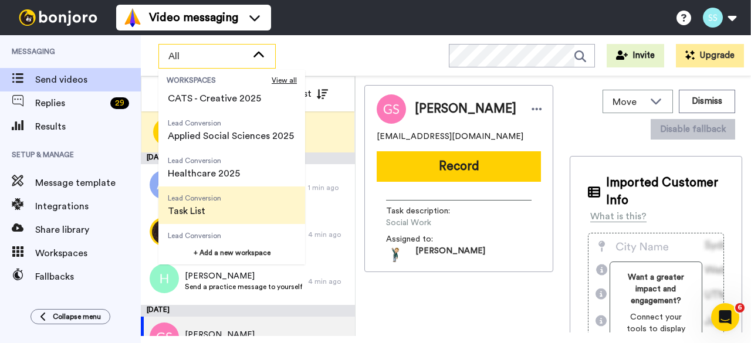
scroll to position [188, 0]
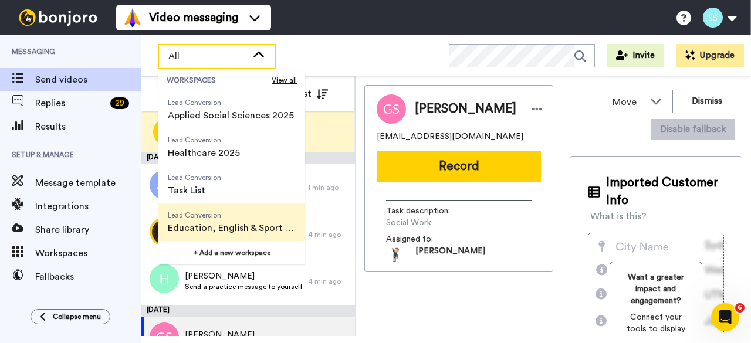
click at [222, 227] on span "Education, English & Sport 2025" at bounding box center [232, 228] width 128 height 14
